Goal: Task Accomplishment & Management: Manage account settings

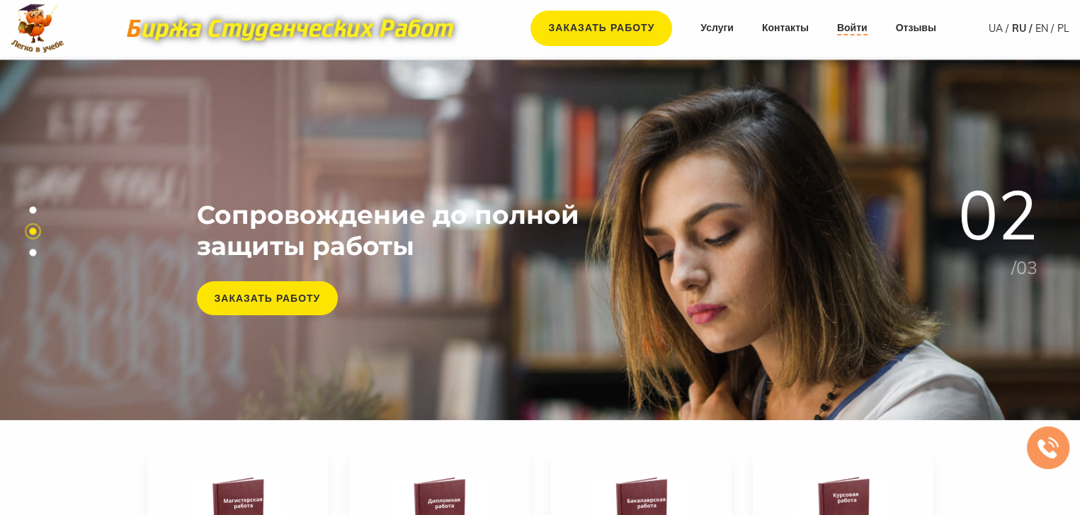
click at [850, 25] on link "Войти" at bounding box center [852, 28] width 30 height 14
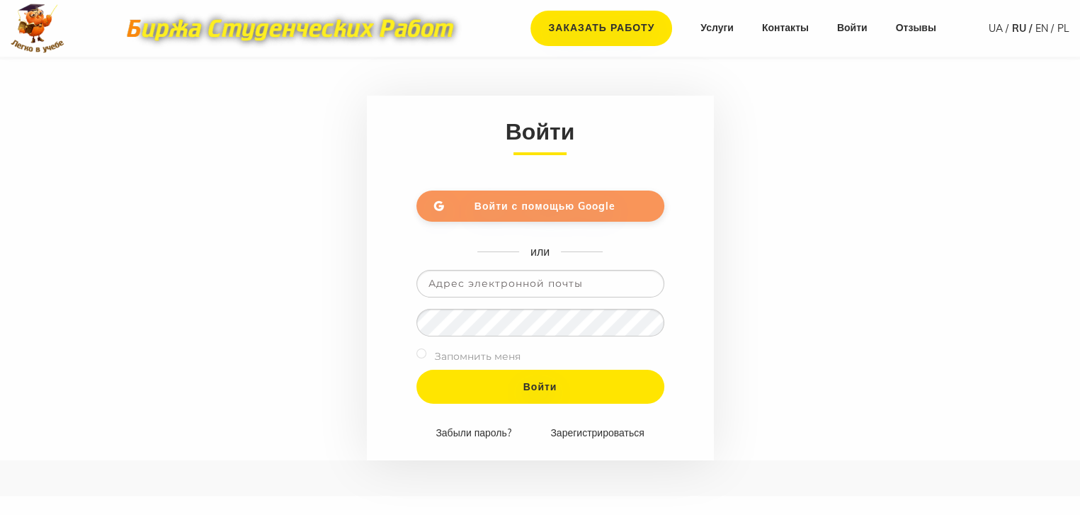
click at [553, 193] on link "Войти с помощью Google" at bounding box center [540, 205] width 248 height 31
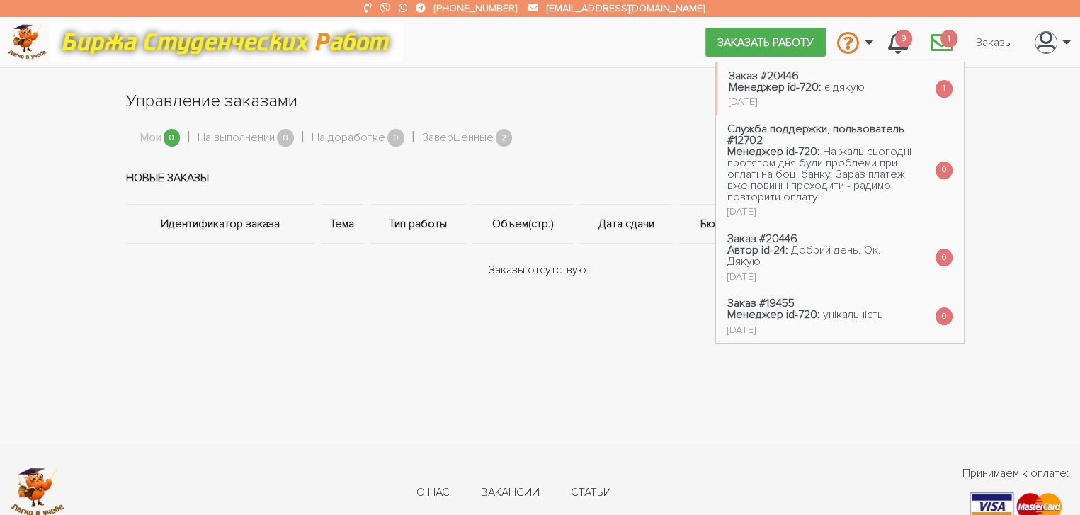
click at [949, 39] on span "1" at bounding box center [948, 39] width 17 height 18
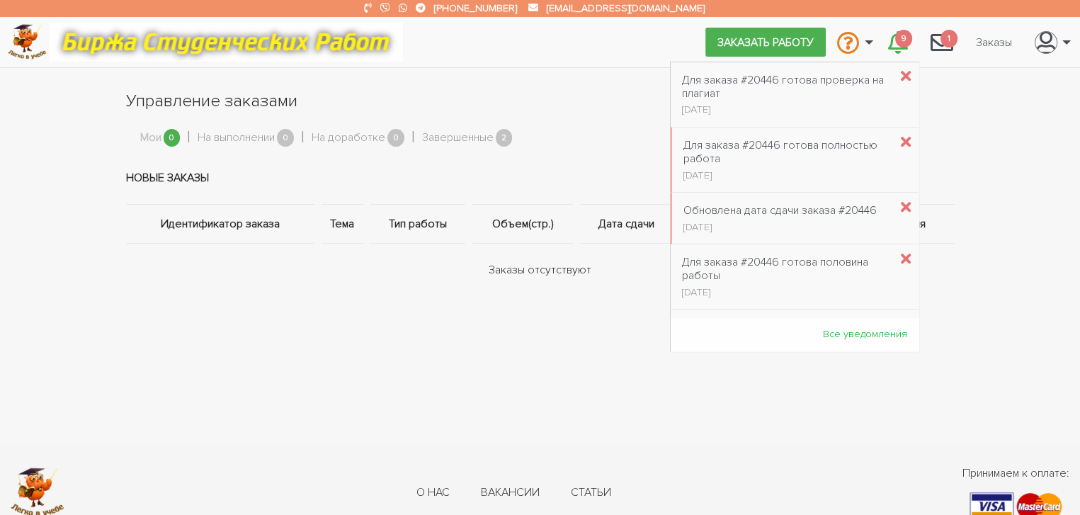
click at [892, 39] on icon "\a \a 9\a" at bounding box center [898, 42] width 20 height 23
click at [893, 38] on link "9" at bounding box center [897, 42] width 42 height 38
click at [745, 93] on div "Для заказа #20446 готова проверка на плагиат" at bounding box center [785, 87] width 207 height 27
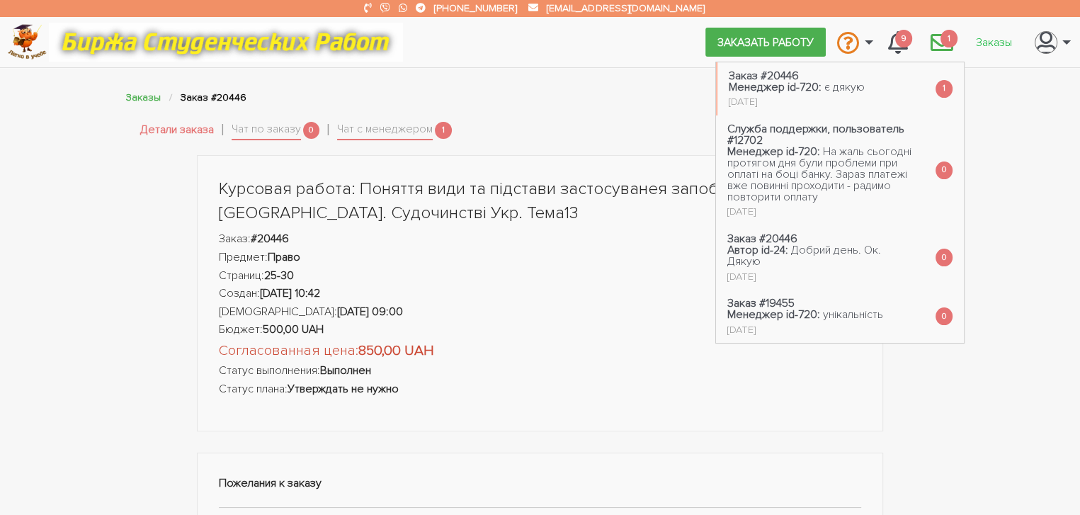
click at [964, 28] on ul "Заказать работу Связаться с оператором Связаться с администрацией Вопрос-ответ …" at bounding box center [889, 42] width 369 height 38
click at [865, 85] on li "Заказ #20446 Менеджер id-720: є дякую 5 месяцев назад 1" at bounding box center [840, 88] width 248 height 53
click at [944, 33] on span "1" at bounding box center [948, 39] width 17 height 18
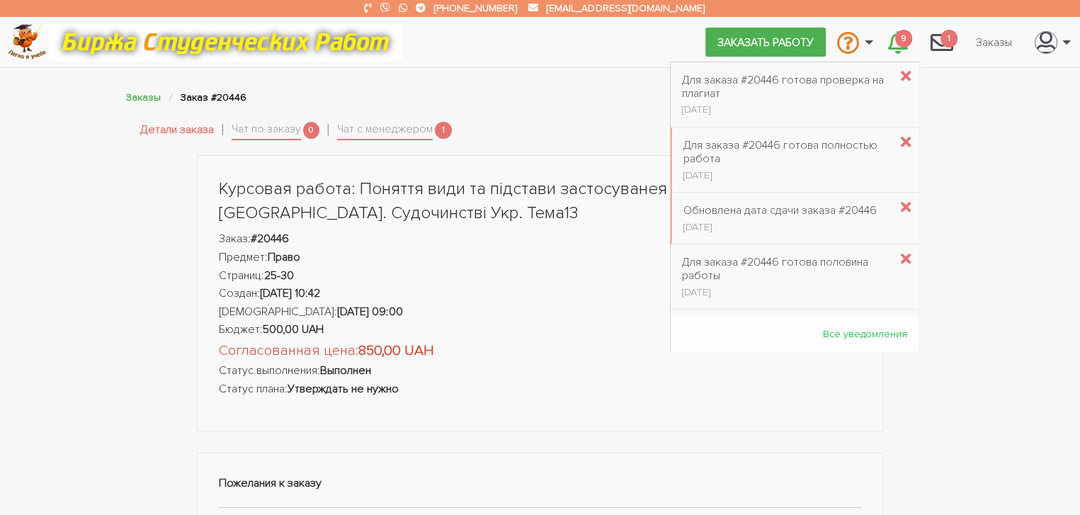
click at [895, 40] on span "9" at bounding box center [903, 39] width 17 height 18
click at [899, 43] on span "9" at bounding box center [903, 39] width 17 height 18
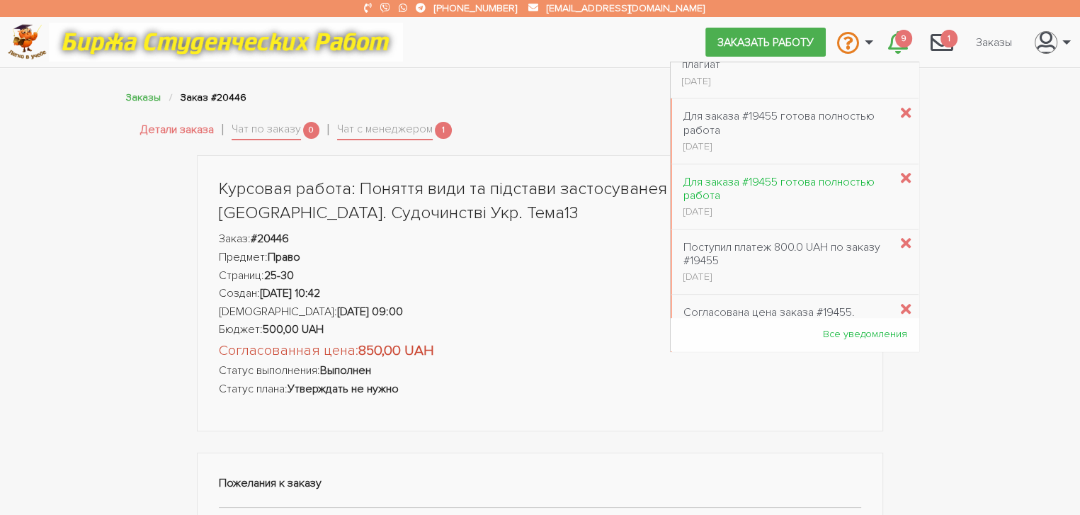
scroll to position [595, 0]
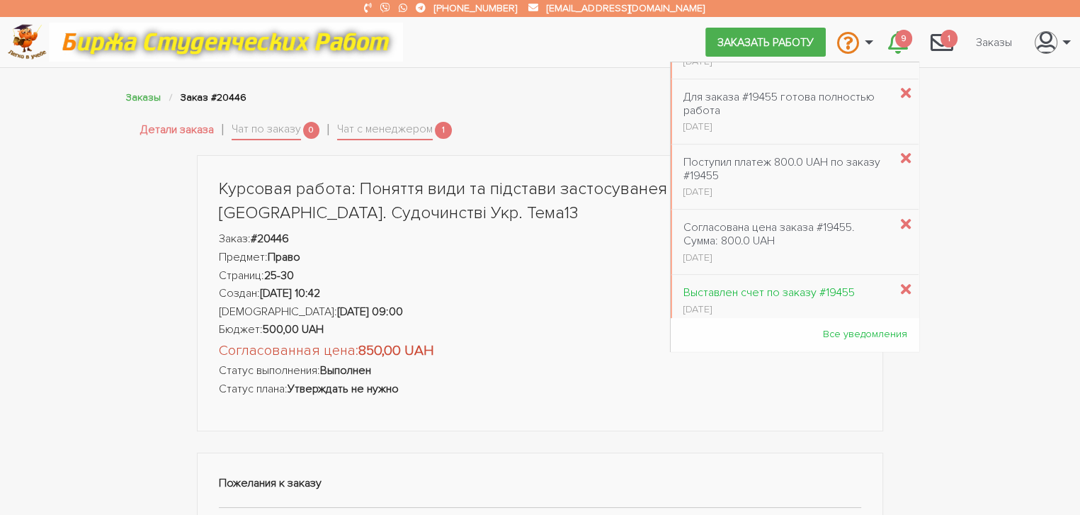
click at [806, 294] on div "Выставлен счет по заказу #19455" at bounding box center [768, 292] width 171 height 13
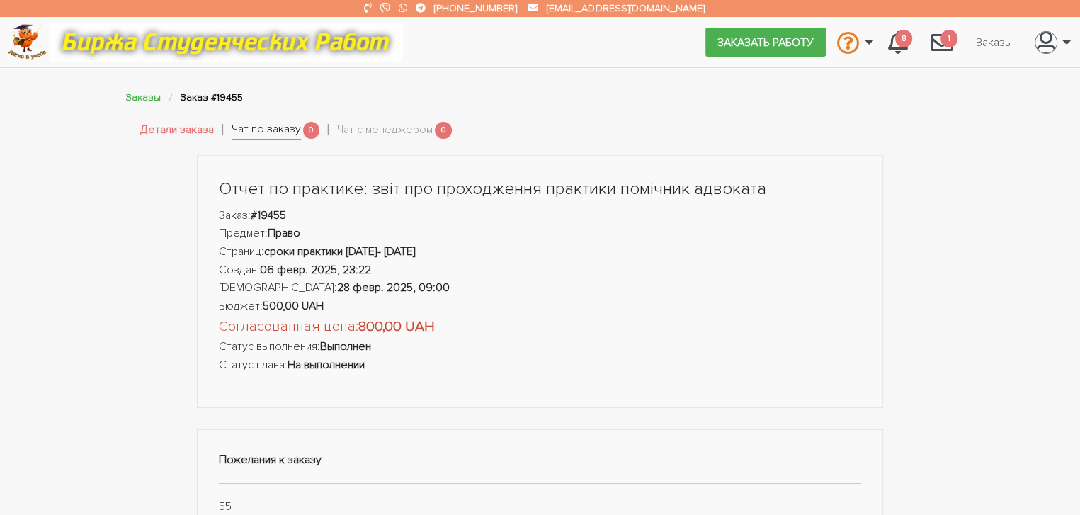
click at [245, 137] on link "Чат по заказу" at bounding box center [265, 130] width 69 height 20
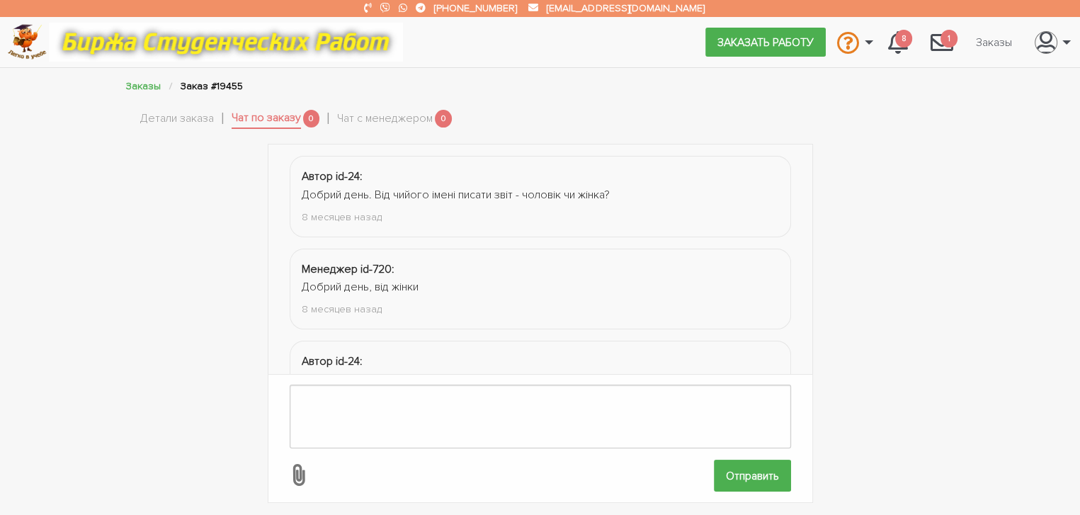
scroll to position [196, 0]
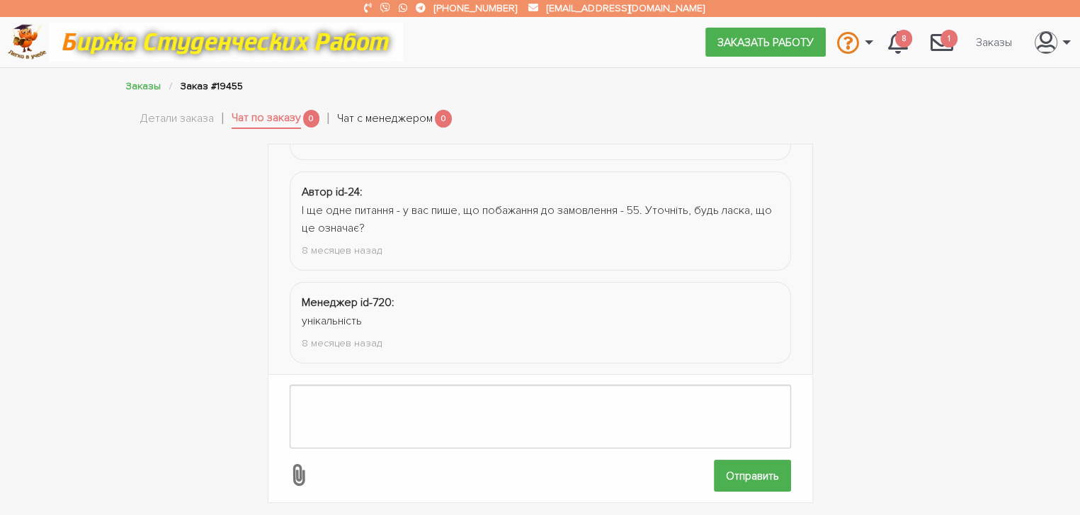
click at [386, 120] on link "Чат с менеджером" at bounding box center [385, 119] width 96 height 18
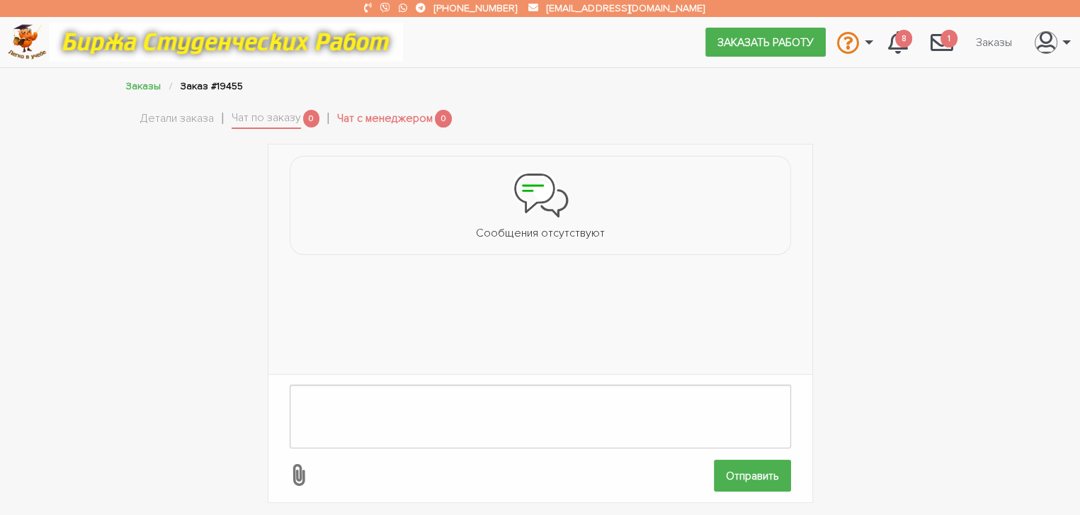
click at [382, 115] on link "Чат с менеджером" at bounding box center [385, 119] width 96 height 18
click at [278, 113] on link "Чат по заказу" at bounding box center [265, 119] width 69 height 20
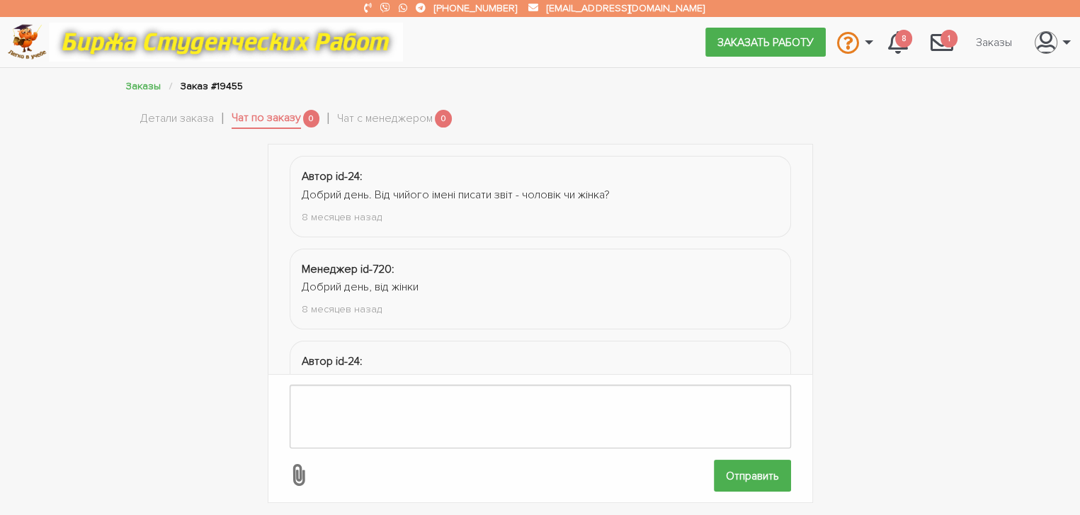
scroll to position [196, 0]
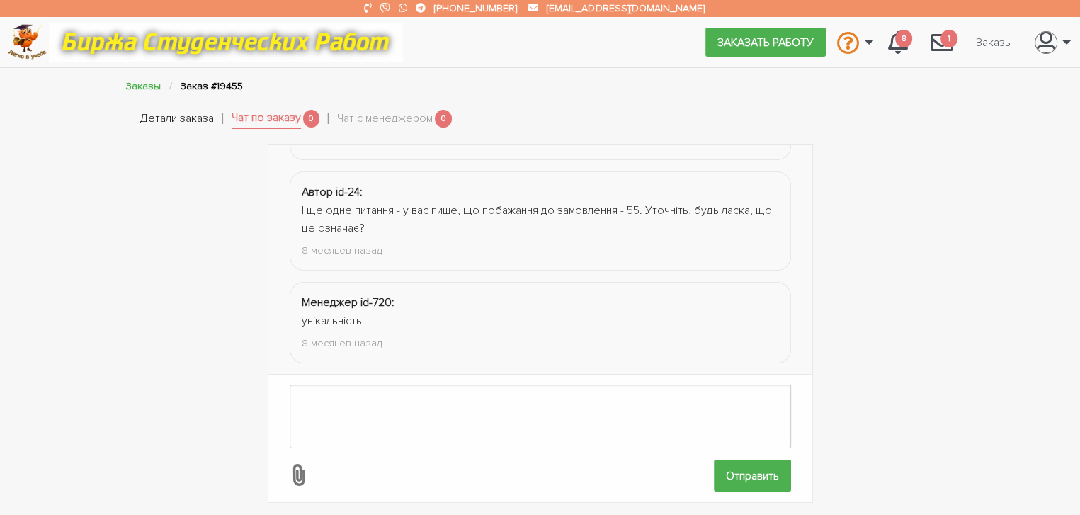
click at [195, 118] on link "Детали заказа" at bounding box center [177, 119] width 74 height 18
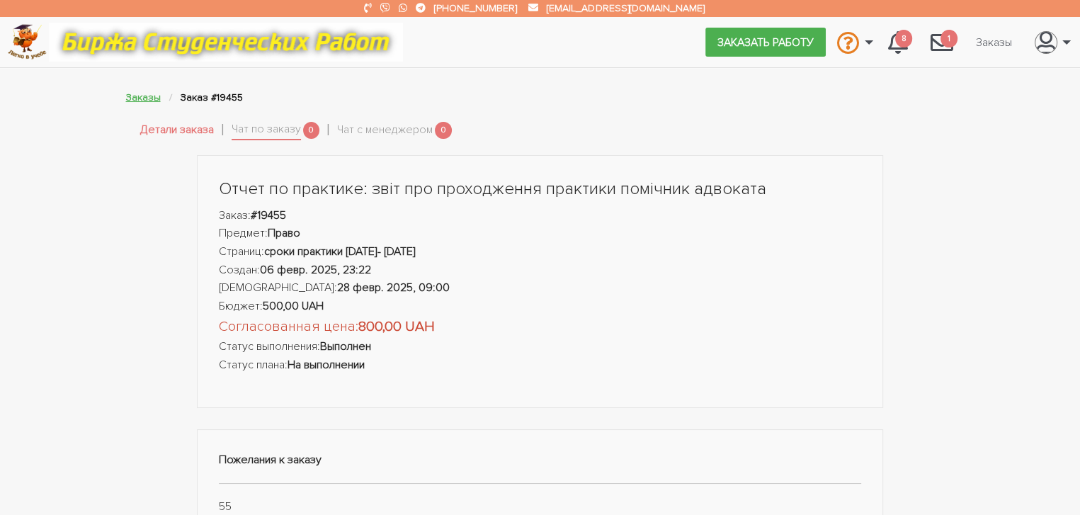
click at [152, 101] on link "Заказы" at bounding box center [143, 97] width 35 height 12
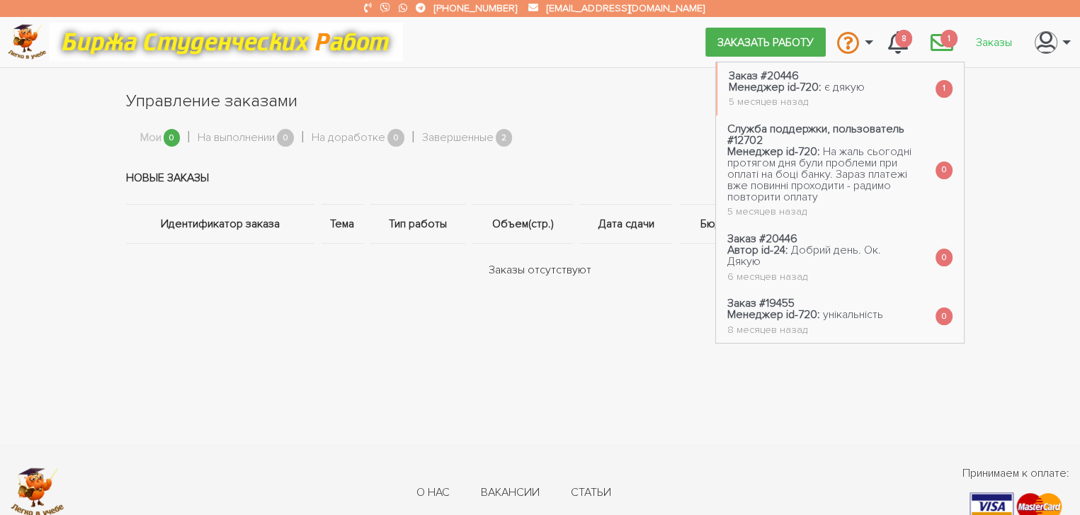
click at [992, 42] on link "Заказы" at bounding box center [993, 41] width 59 height 27
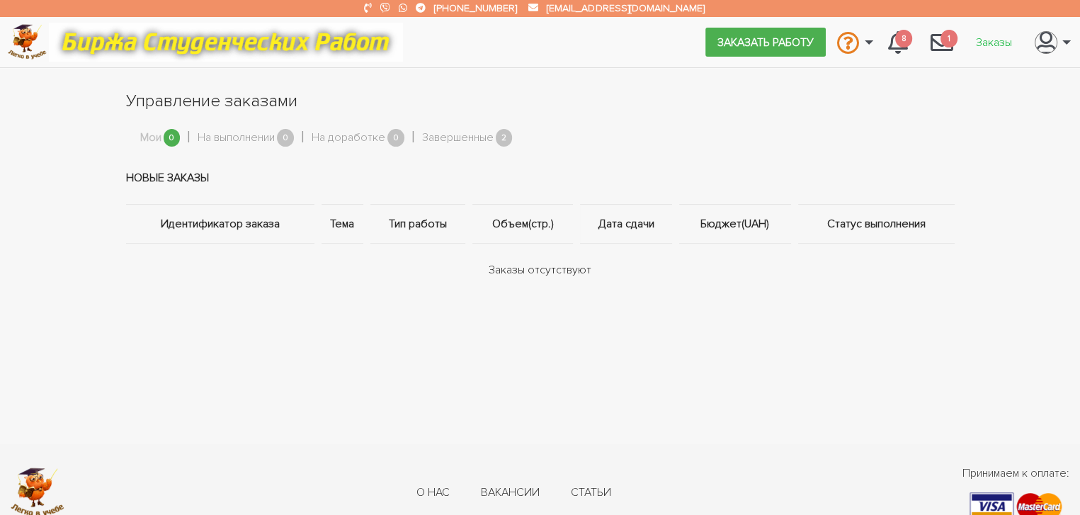
click at [997, 48] on link "Заказы" at bounding box center [993, 41] width 59 height 27
click at [156, 136] on link "Мои" at bounding box center [150, 138] width 21 height 18
click at [193, 223] on th "Идентификатор заказа" at bounding box center [222, 223] width 192 height 39
click at [990, 42] on link "Заказы" at bounding box center [993, 41] width 59 height 27
click at [1048, 40] on icon "\a \a" at bounding box center [1046, 42] width 20 height 23
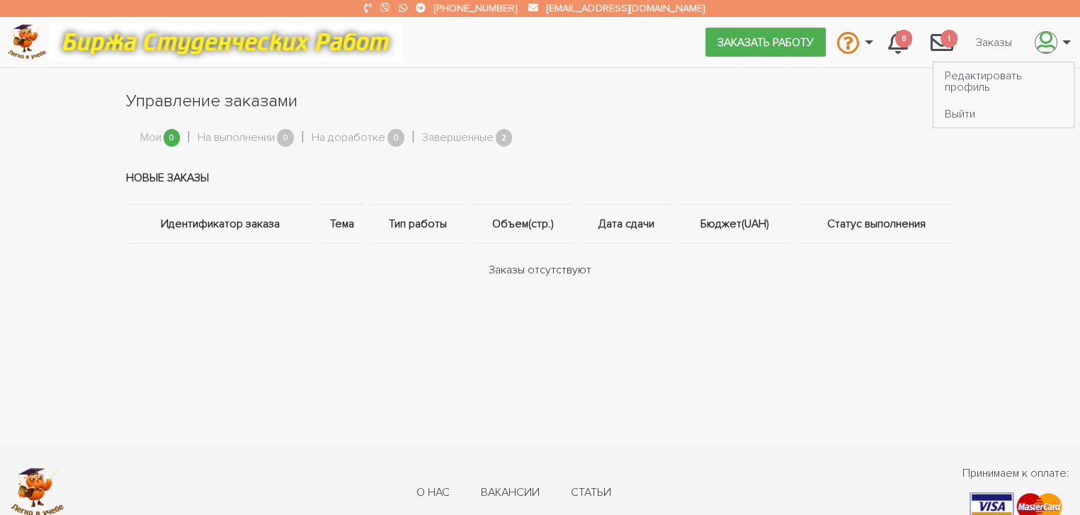
click at [1062, 43] on link "\a \a" at bounding box center [1048, 42] width 51 height 38
click at [957, 84] on link "Редактировать профиль" at bounding box center [1003, 81] width 140 height 38
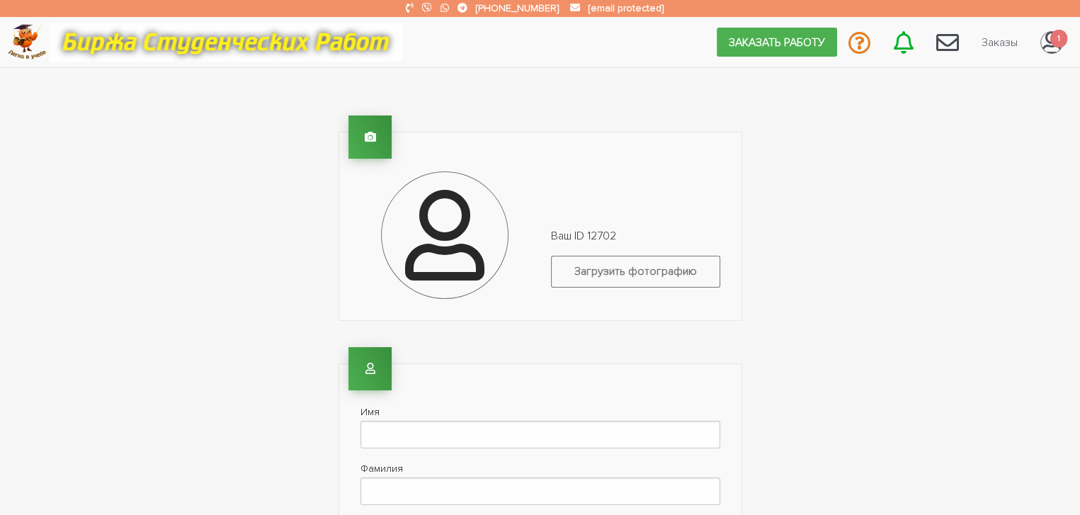
type input "99 537 6496"
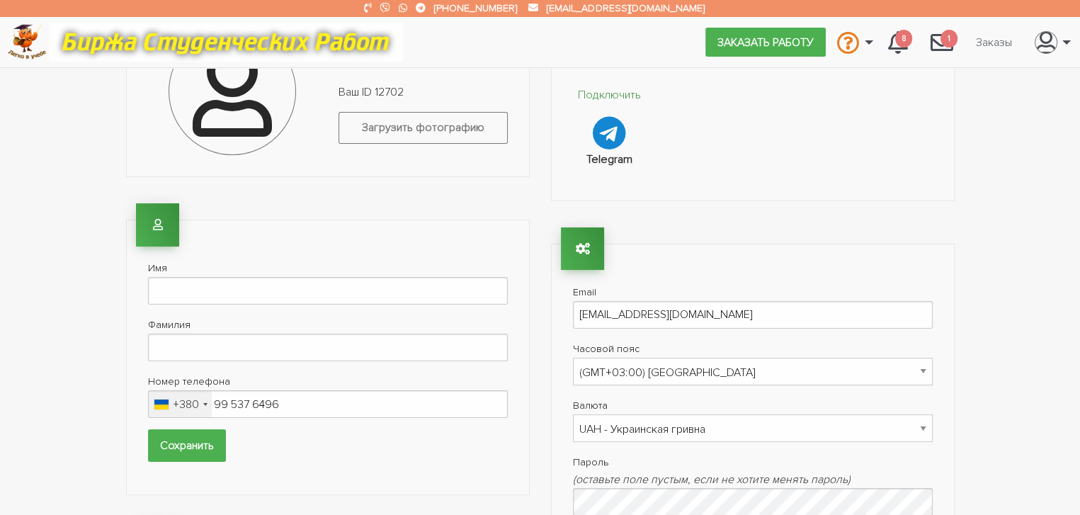
scroll to position [142, 0]
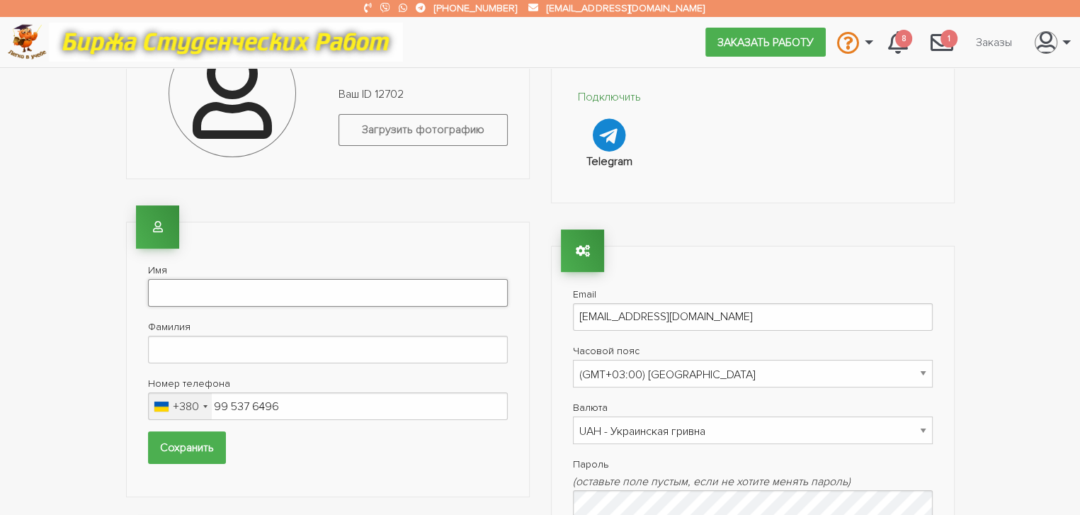
click at [164, 303] on input "Имя" at bounding box center [328, 293] width 360 height 28
click at [156, 294] on input "Имя" at bounding box center [328, 293] width 360 height 28
click at [1063, 45] on link "\a \a" at bounding box center [1048, 42] width 51 height 38
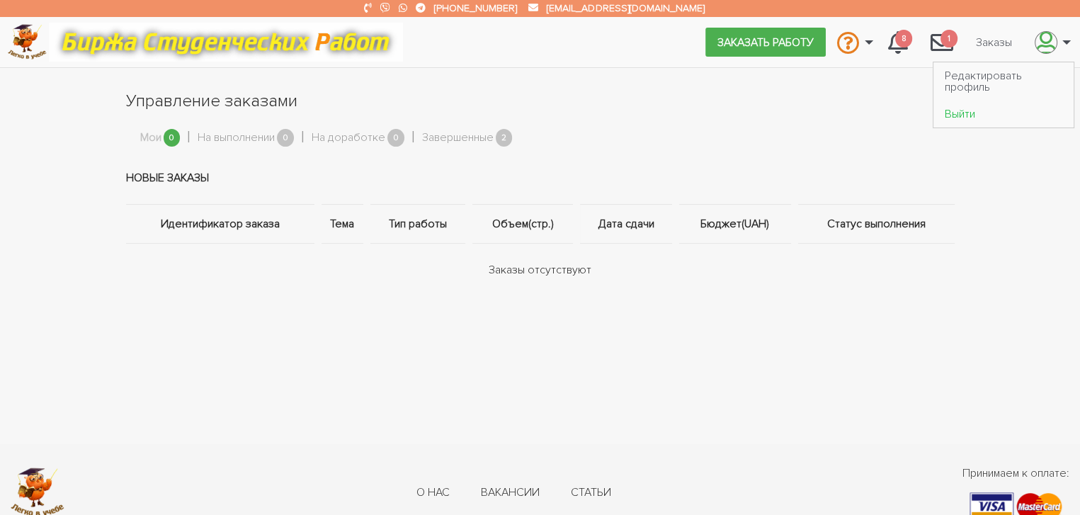
click at [960, 112] on link "Выйти" at bounding box center [1003, 114] width 140 height 27
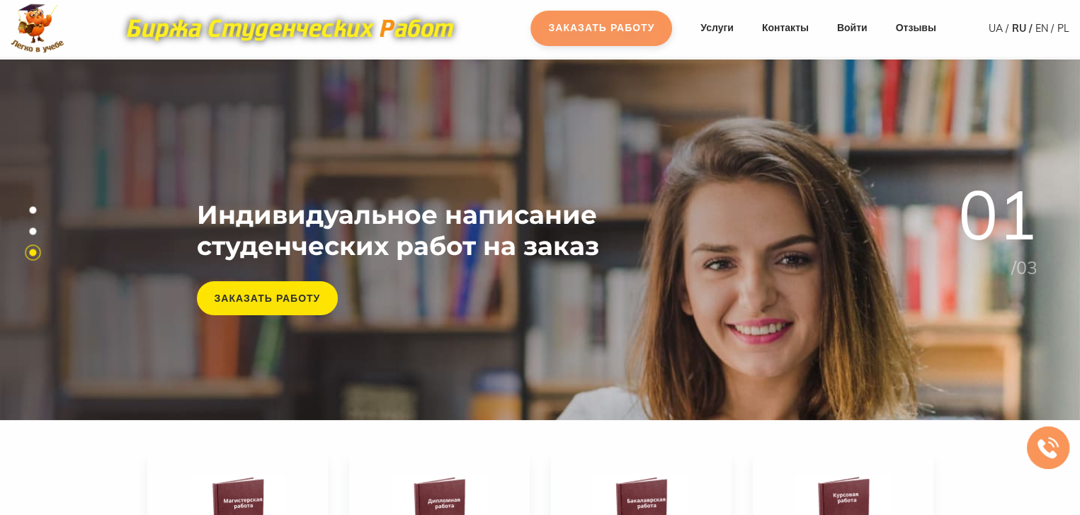
click at [577, 36] on link "Заказать работу" at bounding box center [601, 28] width 142 height 35
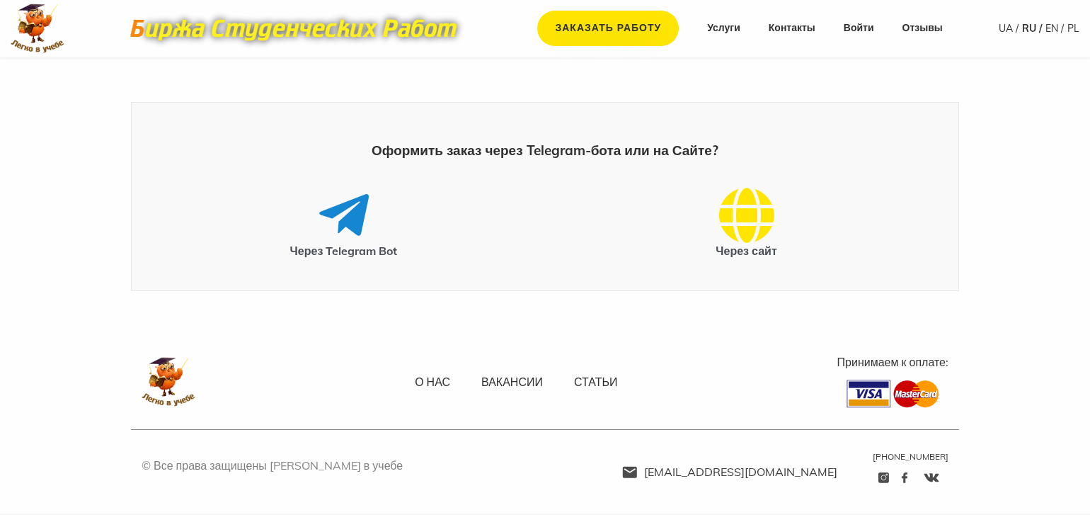
click at [271, 451] on div "© Все права защищены [PERSON_NAME] в учебе [EMAIL_ADDRESS][DOMAIN_NAME] [PHONE_…" at bounding box center [545, 471] width 828 height 84
drag, startPoint x: 251, startPoint y: 462, endPoint x: 302, endPoint y: 462, distance: 51.7
click at [253, 464] on p "© Все права защищены [PERSON_NAME] в учебе" at bounding box center [272, 466] width 261 height 18
drag, startPoint x: 391, startPoint y: 340, endPoint x: 391, endPoint y: 350, distance: 9.9
click at [391, 345] on div "О нас Вакансии Статьи Как мы работаем Гарантии Вопрос-Ответ Политика конфиденци…" at bounding box center [545, 381] width 828 height 96
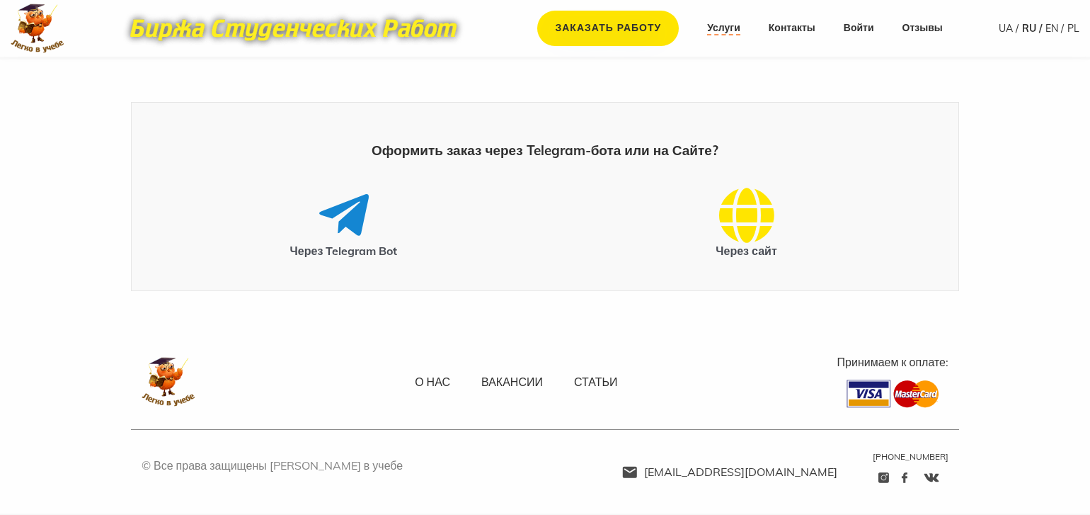
click at [725, 34] on link "Услуги" at bounding box center [723, 28] width 33 height 14
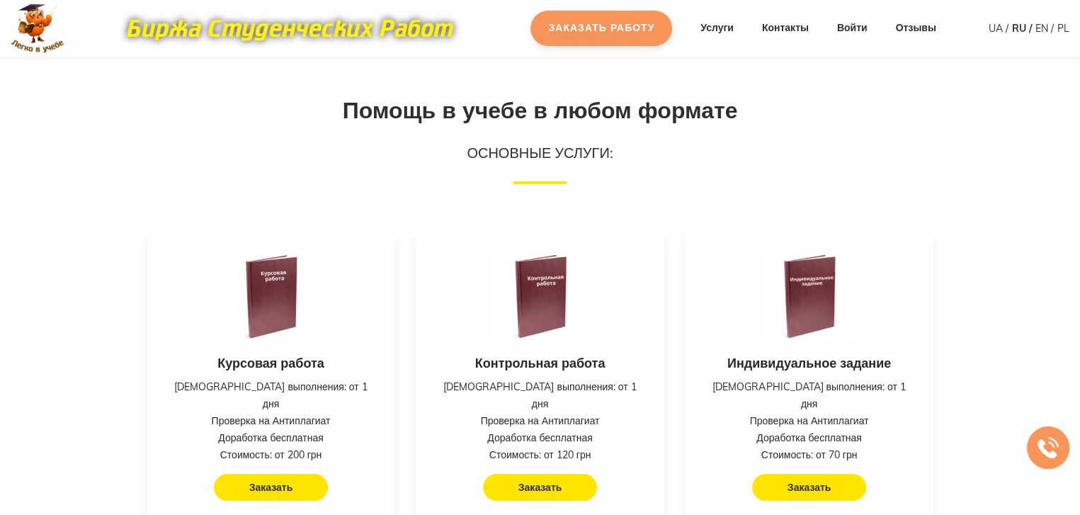
click at [610, 23] on link "Заказать работу" at bounding box center [601, 28] width 142 height 35
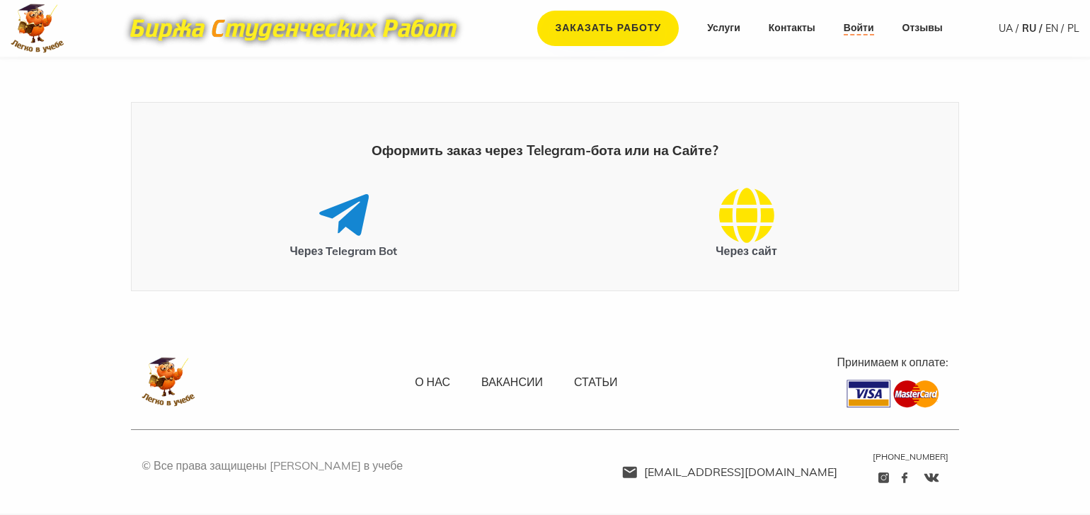
click at [861, 32] on link "Войти" at bounding box center [859, 28] width 30 height 14
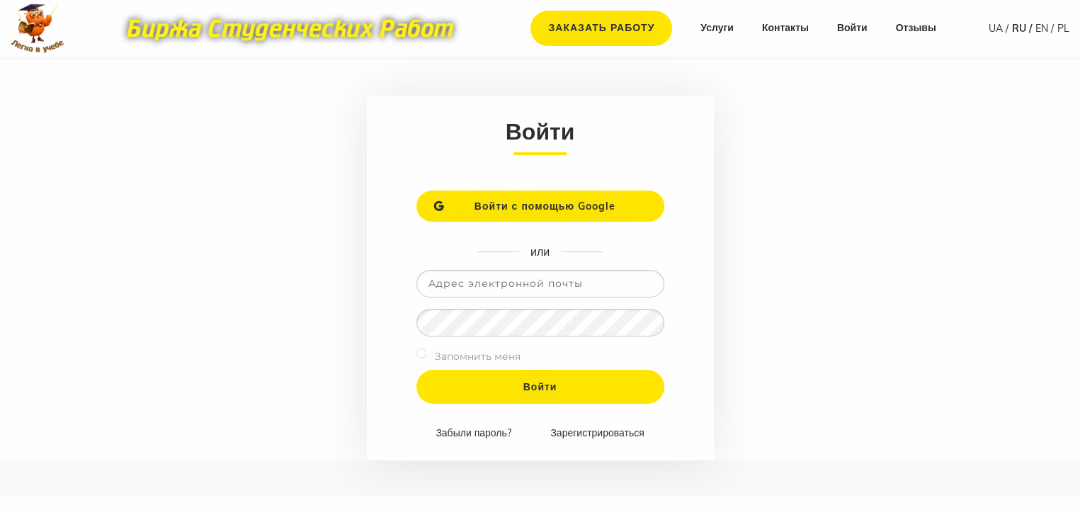
click at [478, 290] on input "email" at bounding box center [540, 284] width 248 height 28
type input "elizavetakirienko851@gmail.com"
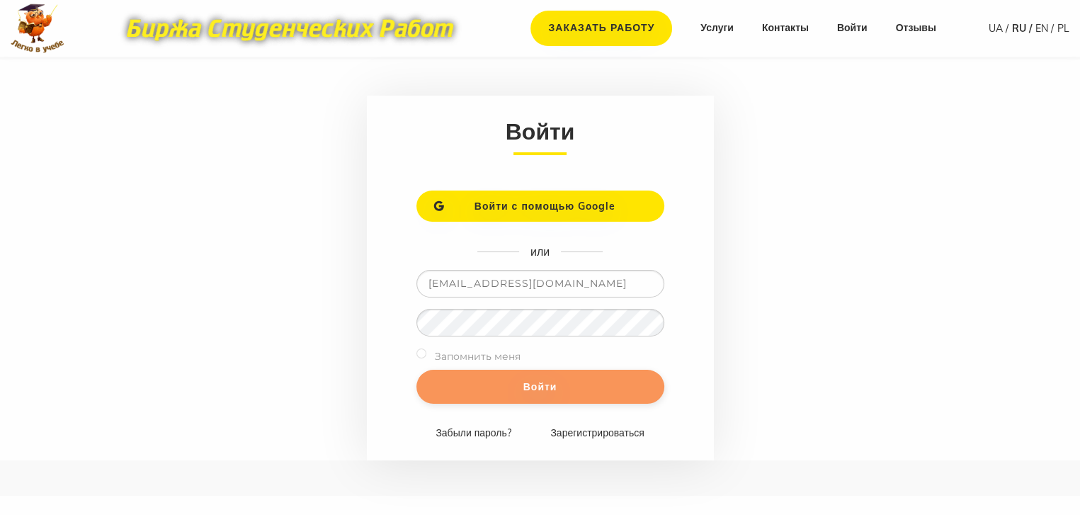
click at [484, 379] on input "Войти" at bounding box center [540, 387] width 248 height 34
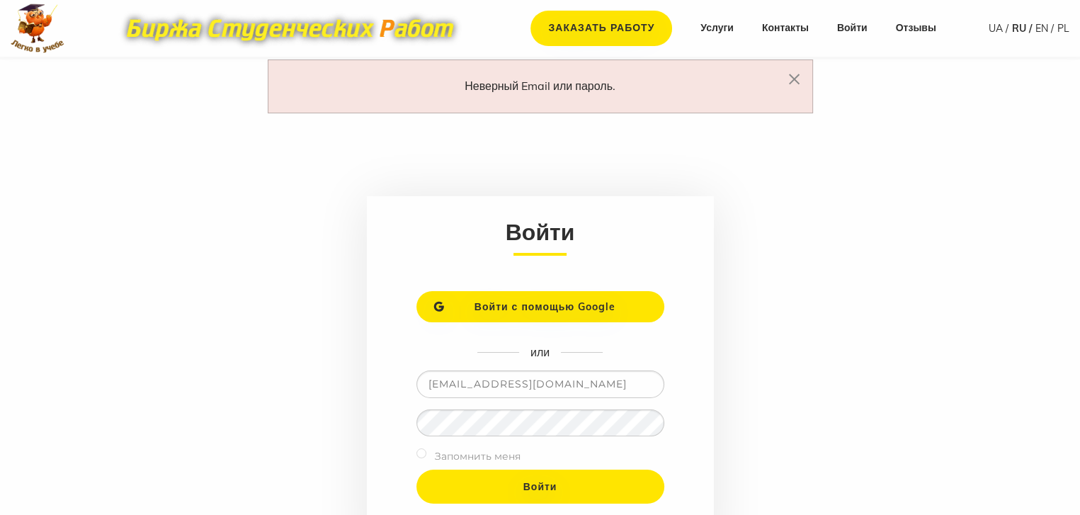
click at [489, 332] on form "Войти Войти с помощью Google или [EMAIL_ADDRESS][DOMAIN_NAME] Запомнить меня Во…" at bounding box center [540, 378] width 347 height 365
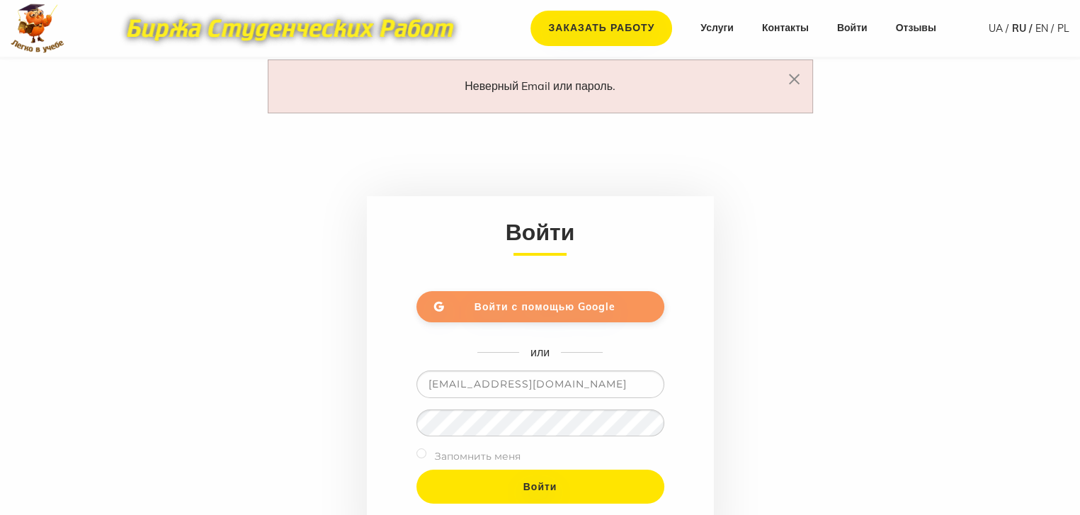
click at [484, 318] on link "Войти с помощью Google" at bounding box center [540, 306] width 248 height 31
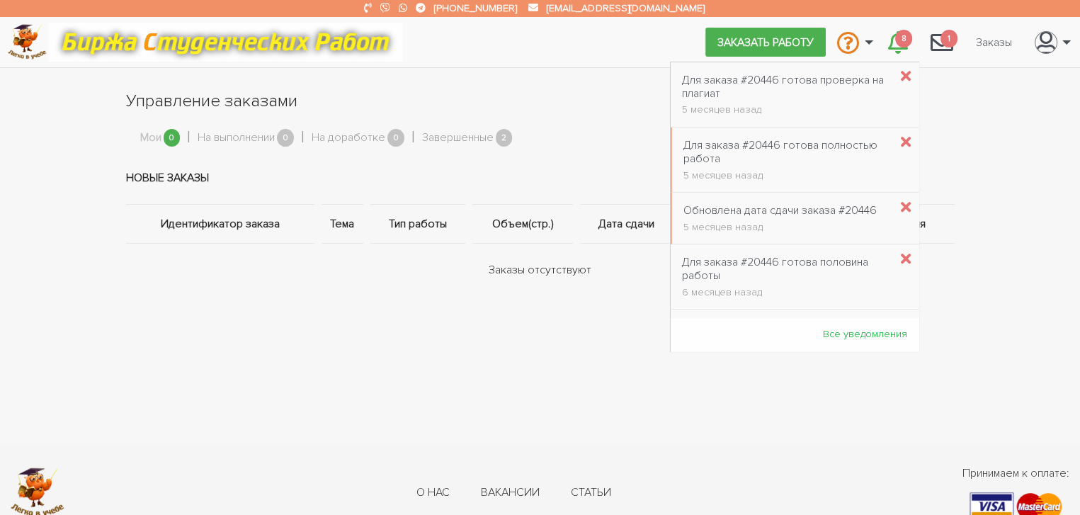
click at [894, 45] on icon "\a \a 8\a" at bounding box center [898, 42] width 20 height 23
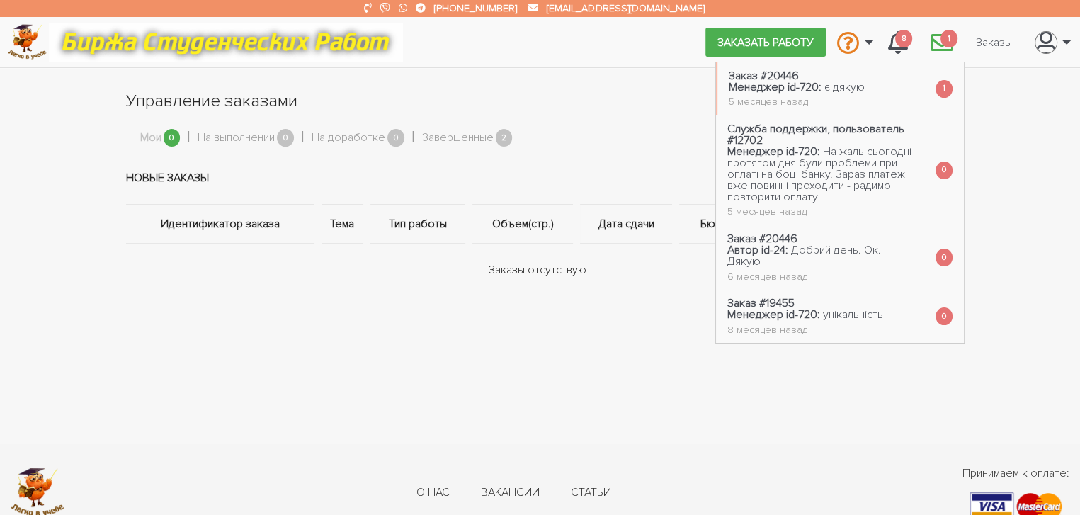
click at [941, 36] on span "1" at bounding box center [948, 39] width 17 height 18
